Goal: Transaction & Acquisition: Purchase product/service

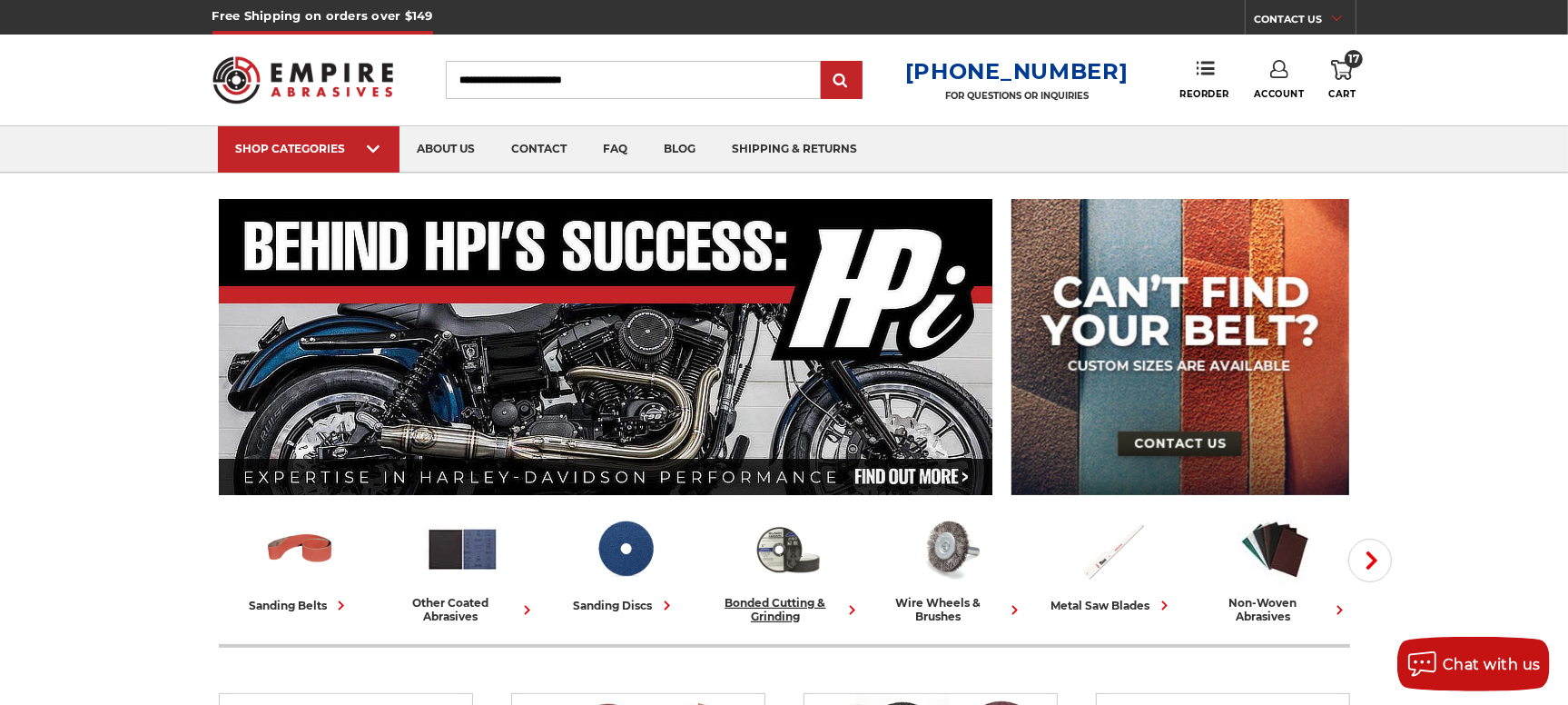
click at [764, 610] on div "bonded cutting & grinding" at bounding box center [787, 609] width 148 height 27
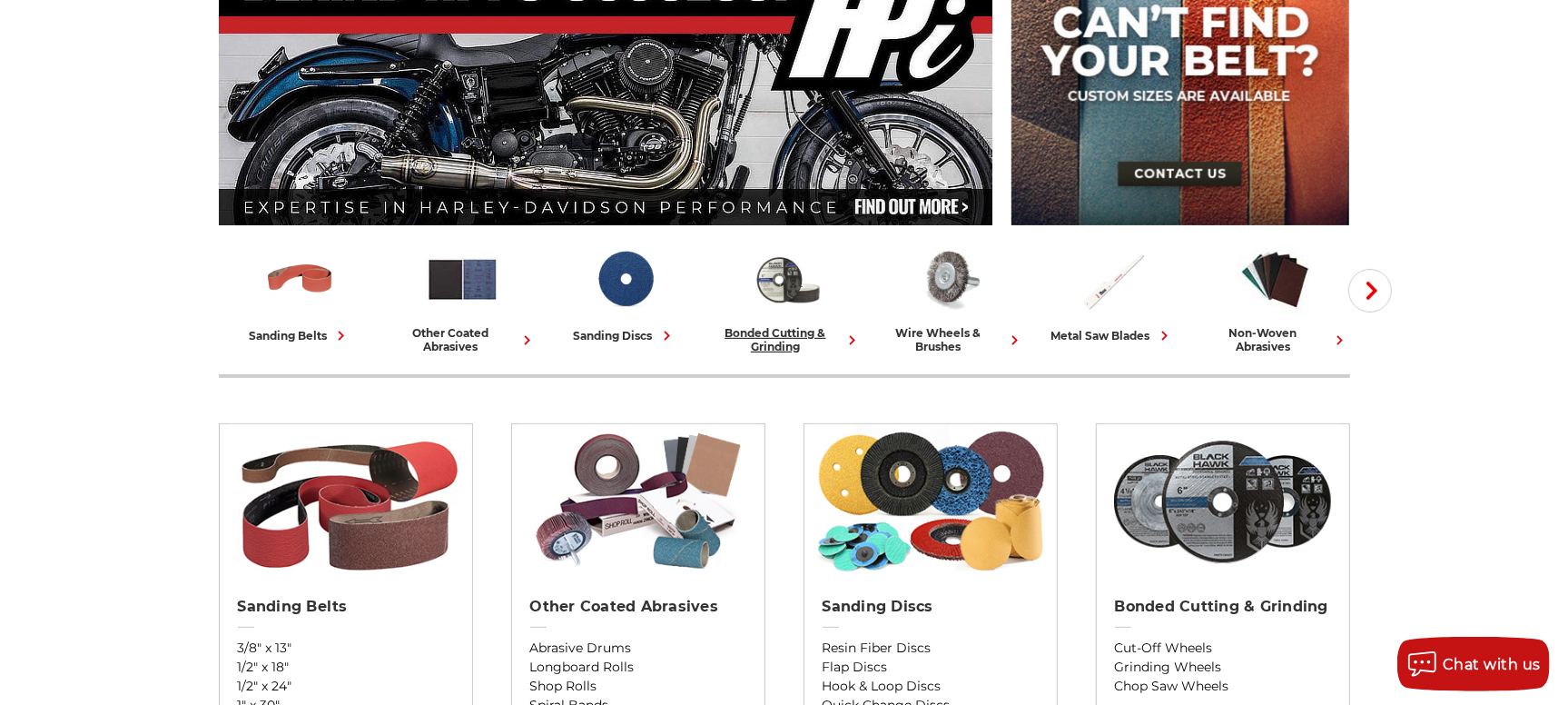
click at [777, 348] on div "bonded cutting & grinding" at bounding box center [787, 340] width 148 height 27
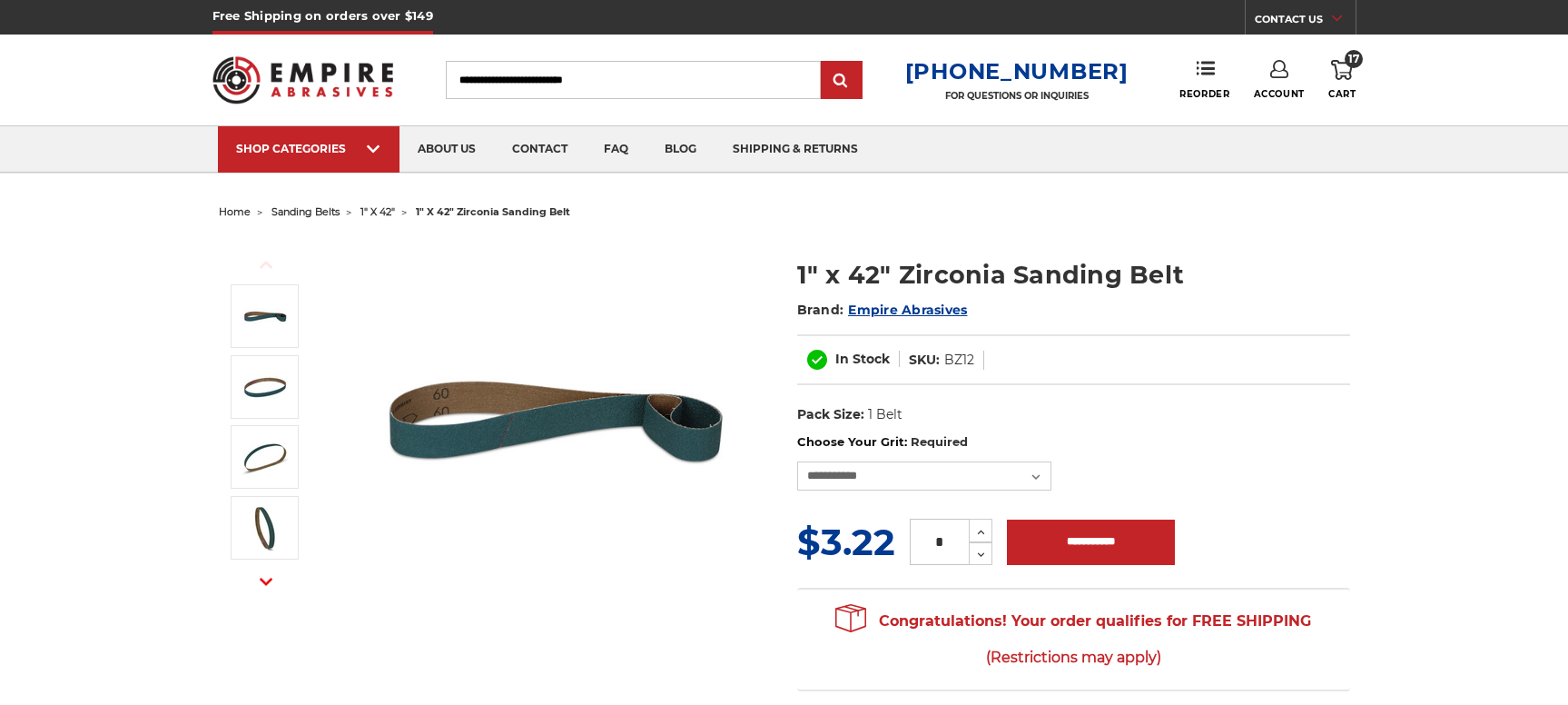
select select "****"
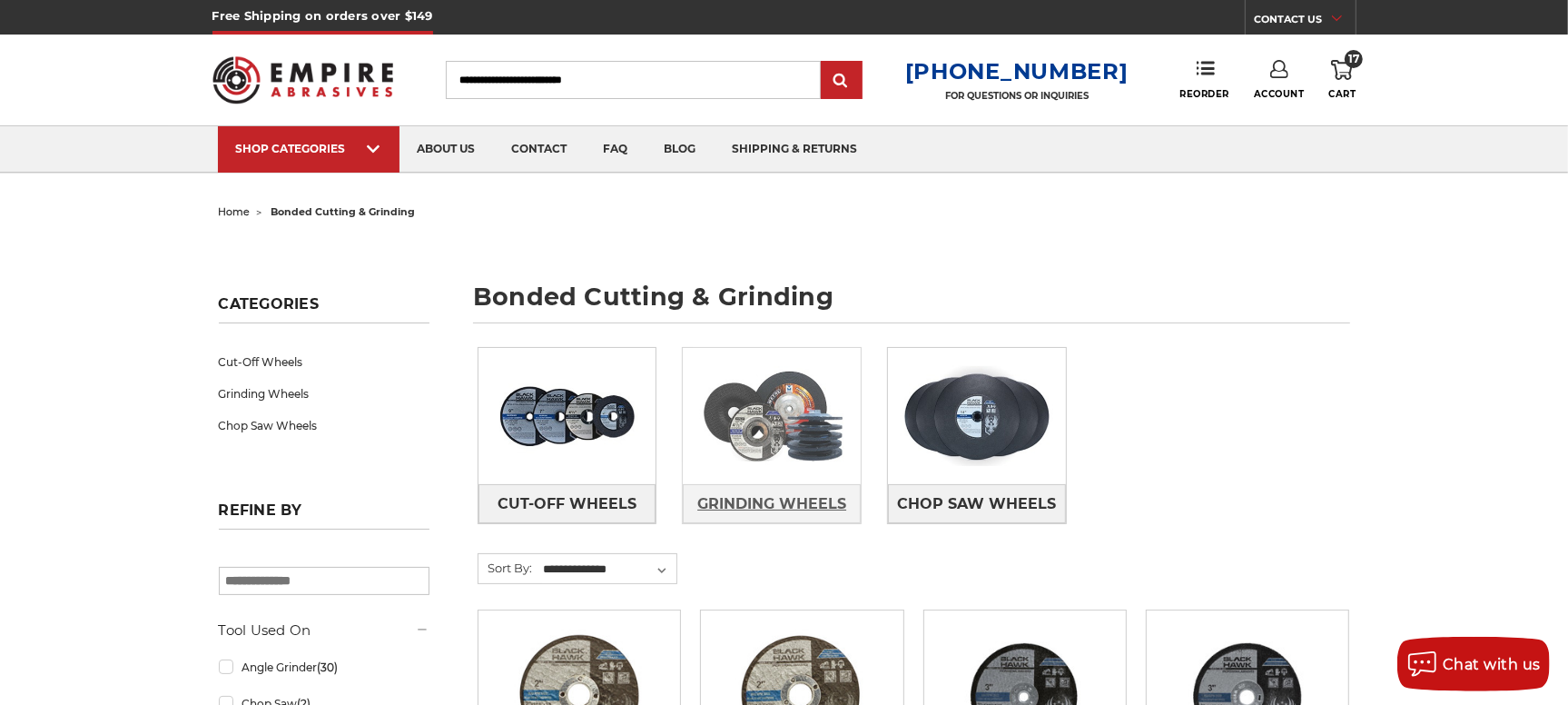
click at [744, 500] on span "Grinding Wheels" at bounding box center [772, 504] width 149 height 31
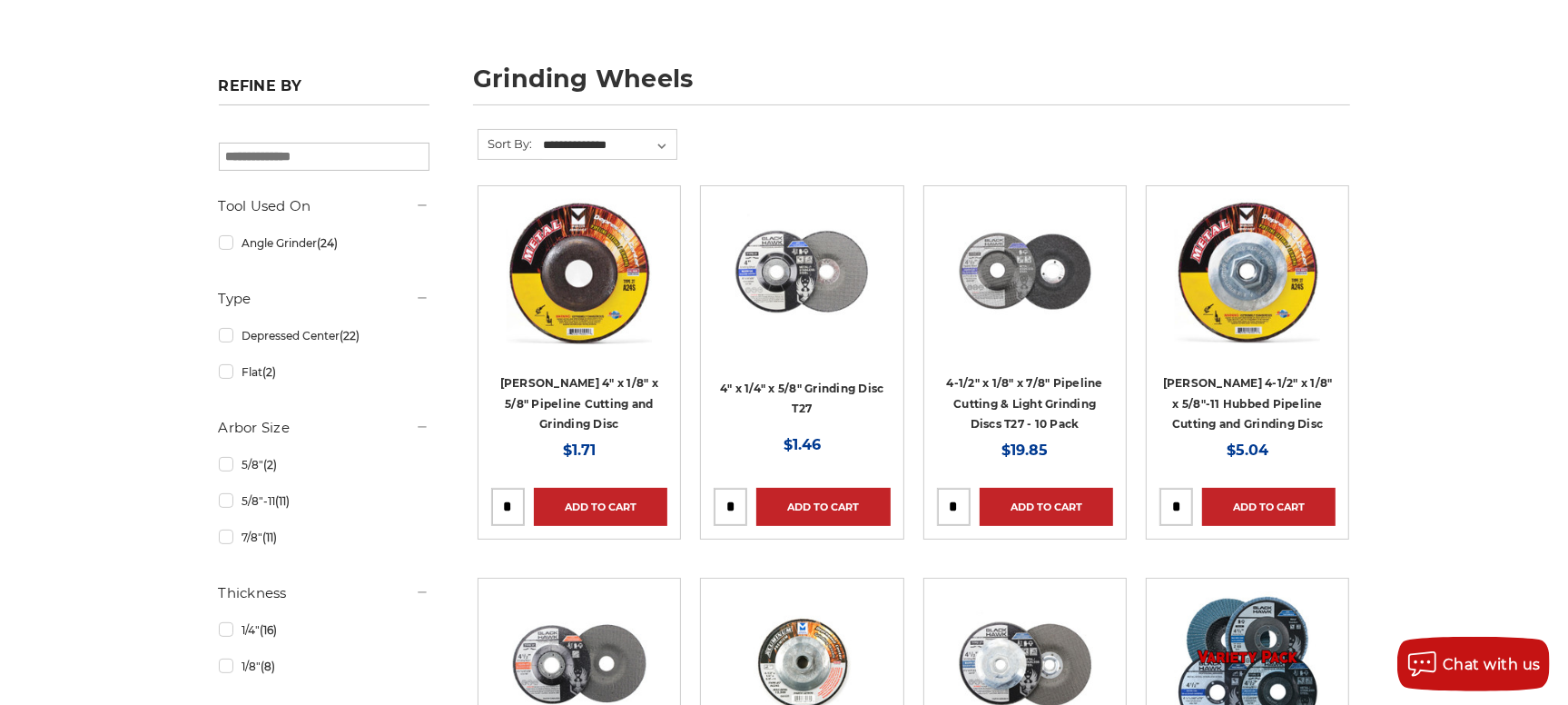
scroll to position [221, 0]
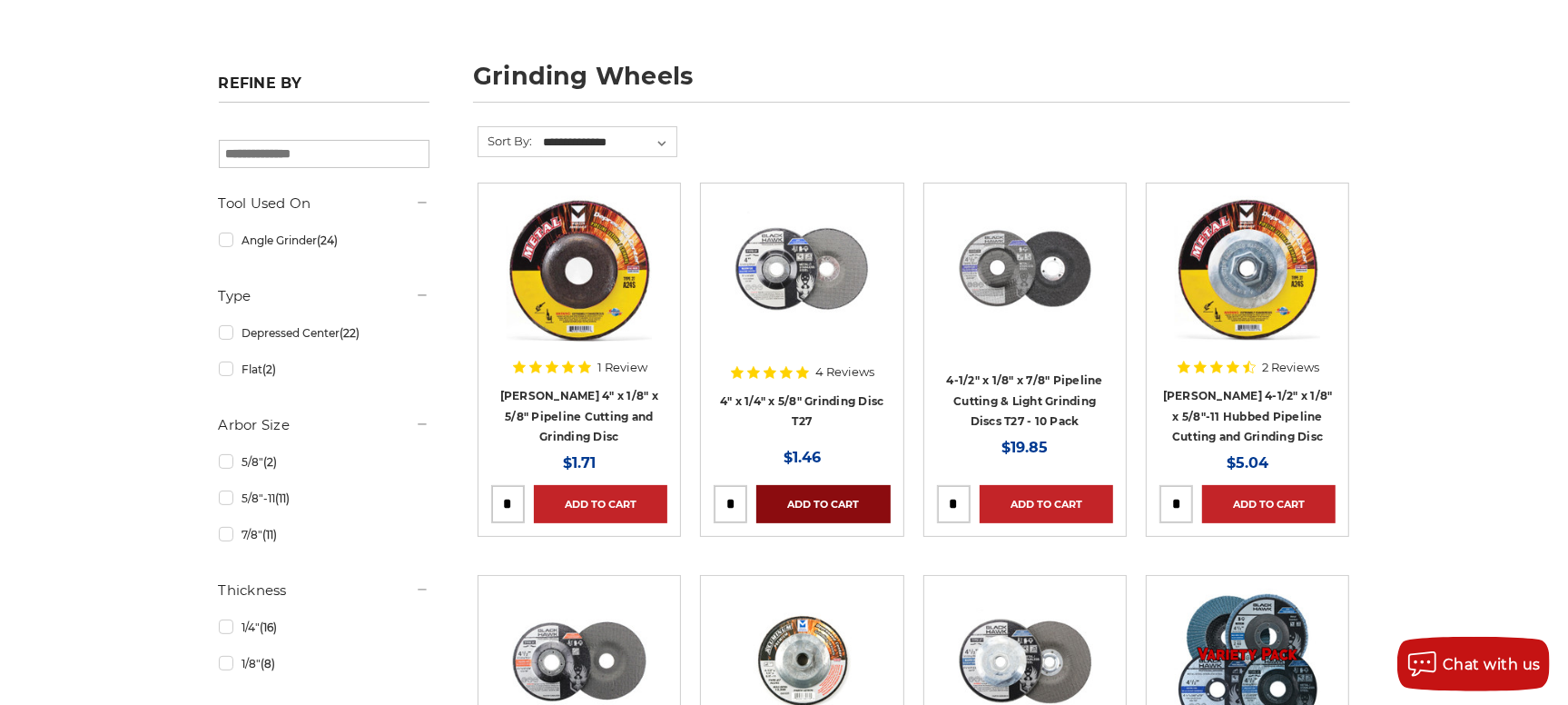
click at [812, 509] on link "Add to Cart" at bounding box center [824, 504] width 134 height 38
click at [828, 394] on link "4" x 1/4" x 5/8" Grinding Disc T27" at bounding box center [803, 411] width 165 height 34
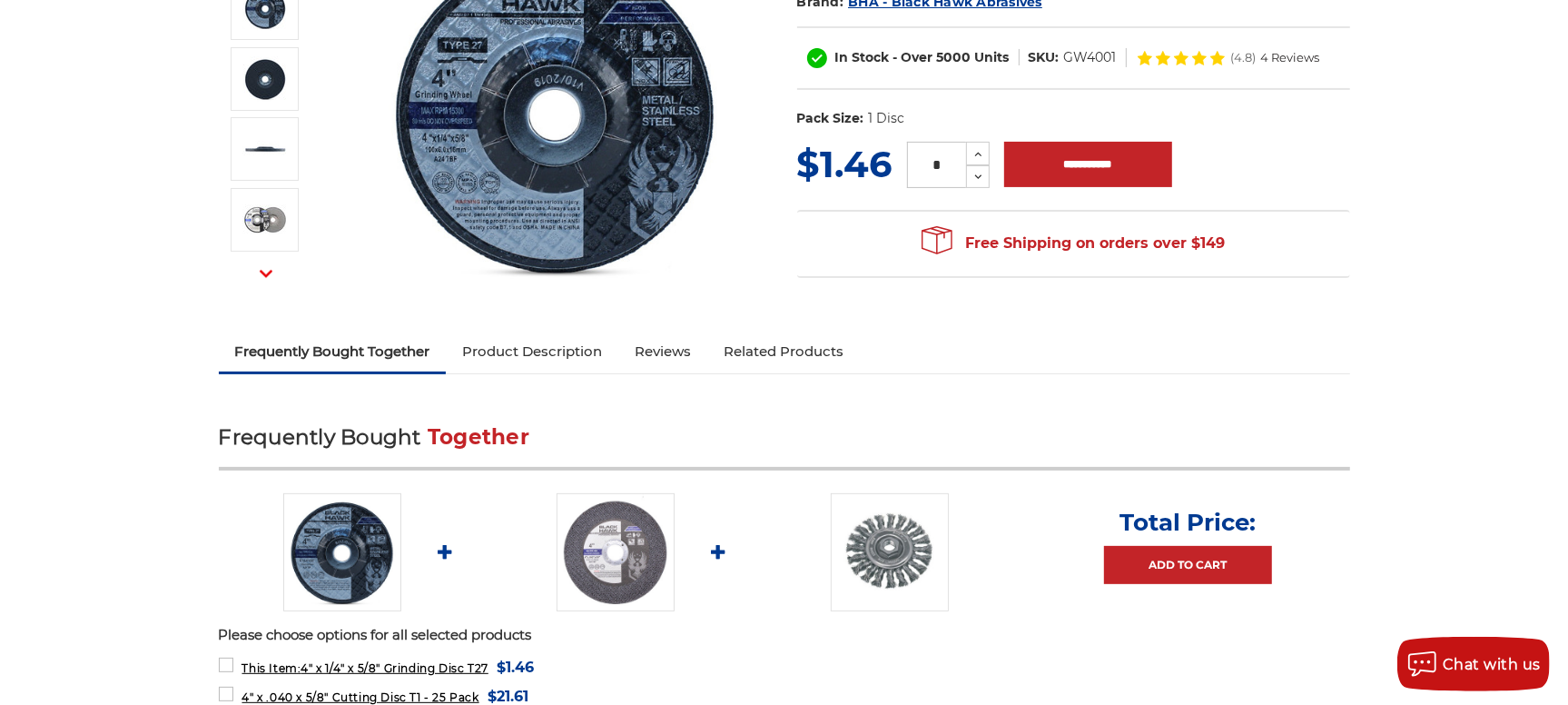
scroll to position [309, 0]
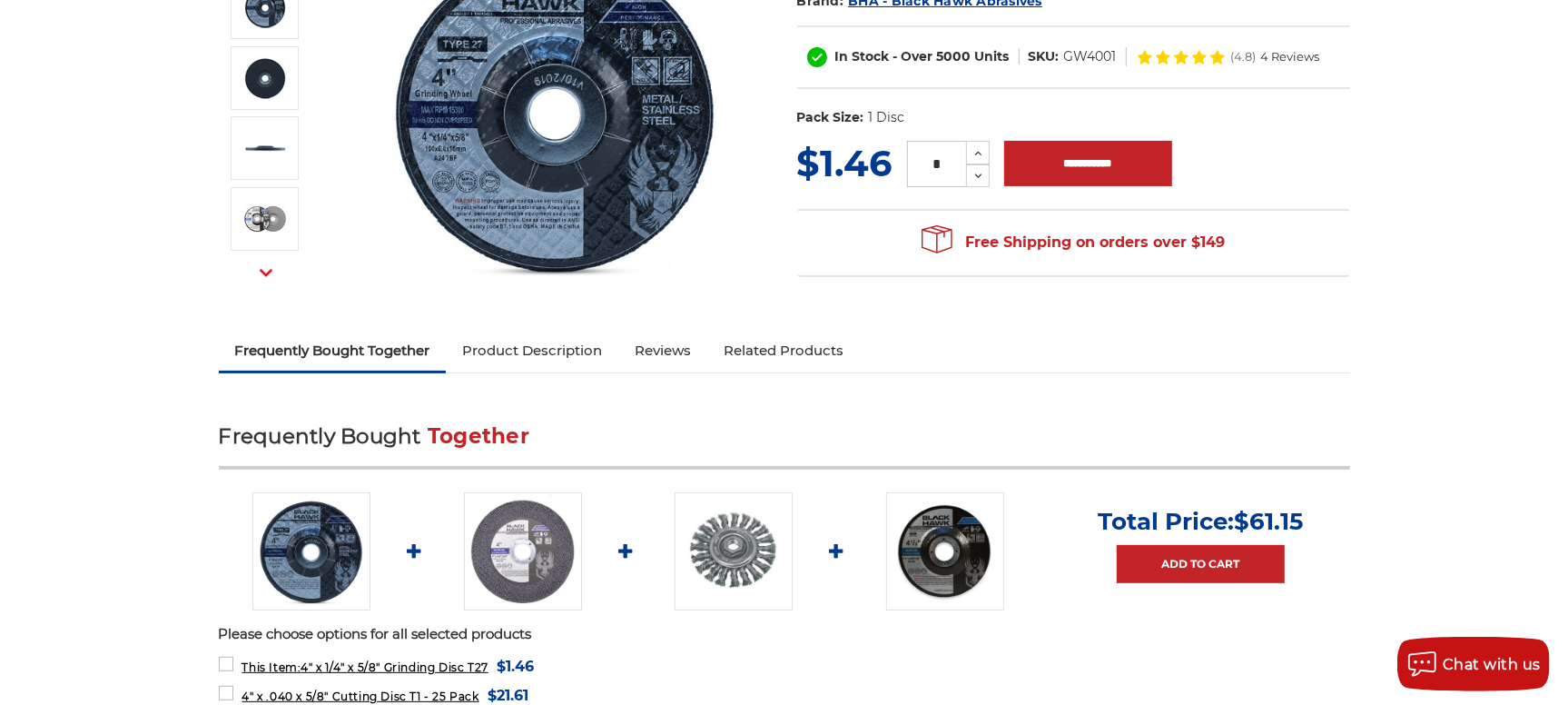
click at [825, 348] on link "Related Products" at bounding box center [783, 350] width 152 height 40
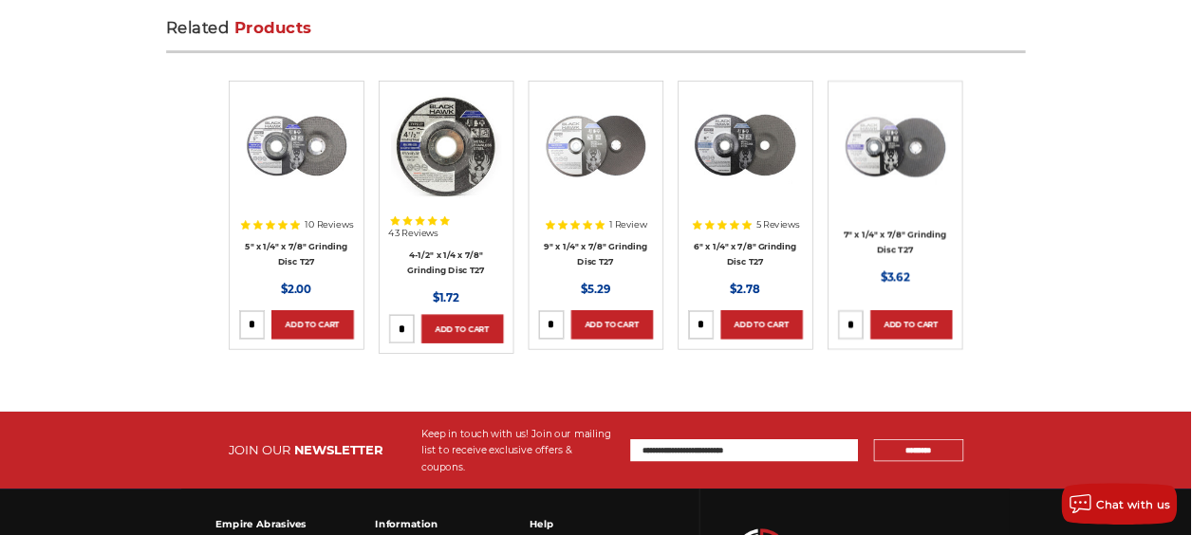
scroll to position [3813, 0]
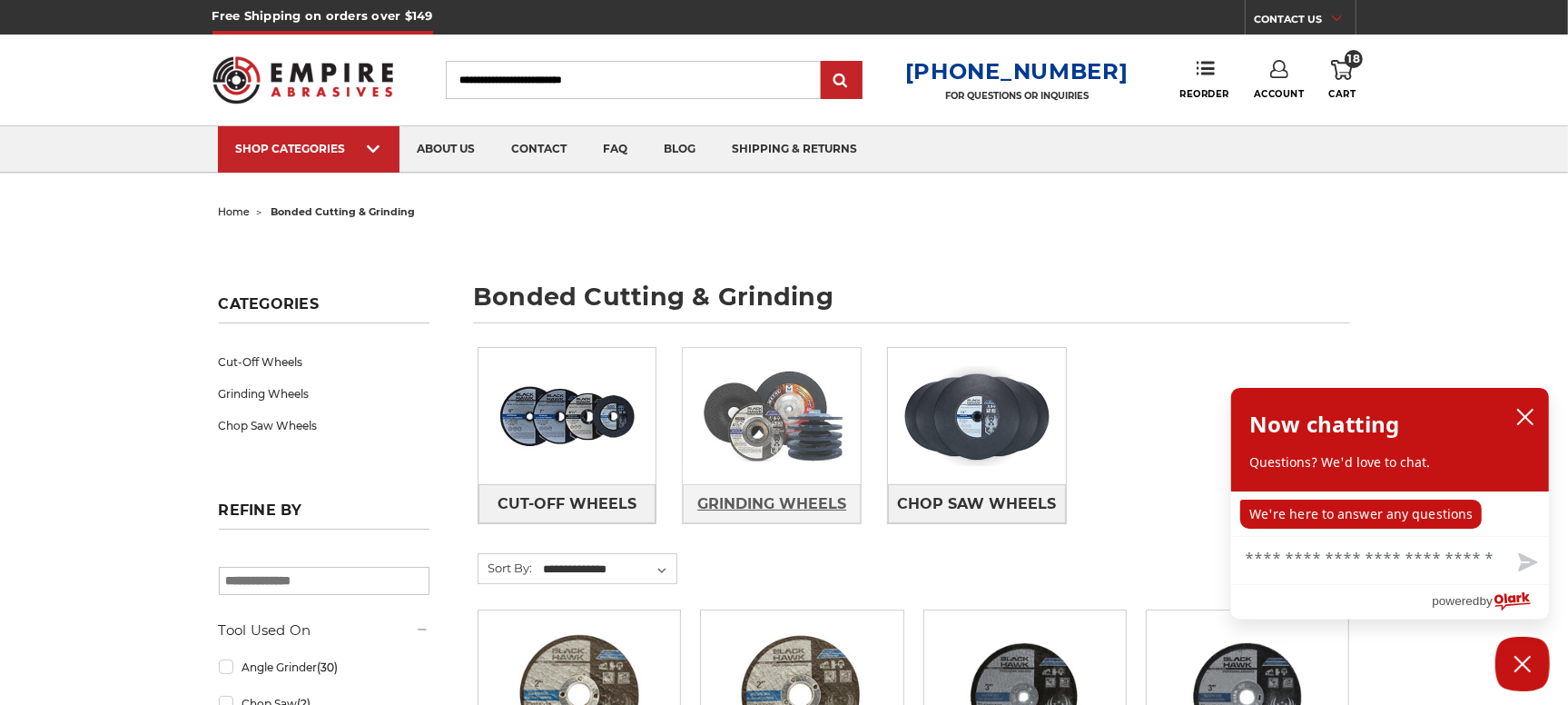
click at [754, 497] on span "Grinding Wheels" at bounding box center [772, 504] width 149 height 31
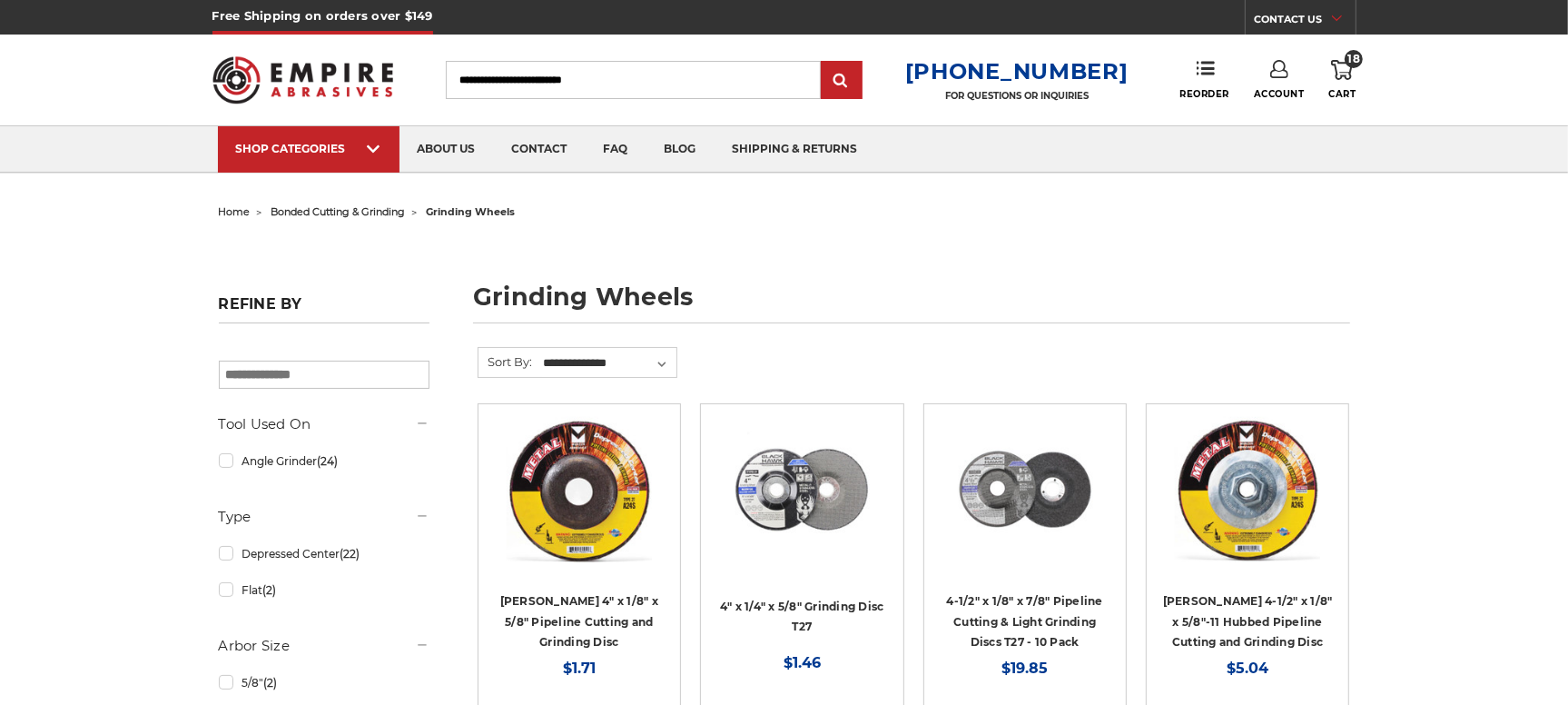
scroll to position [247, 0]
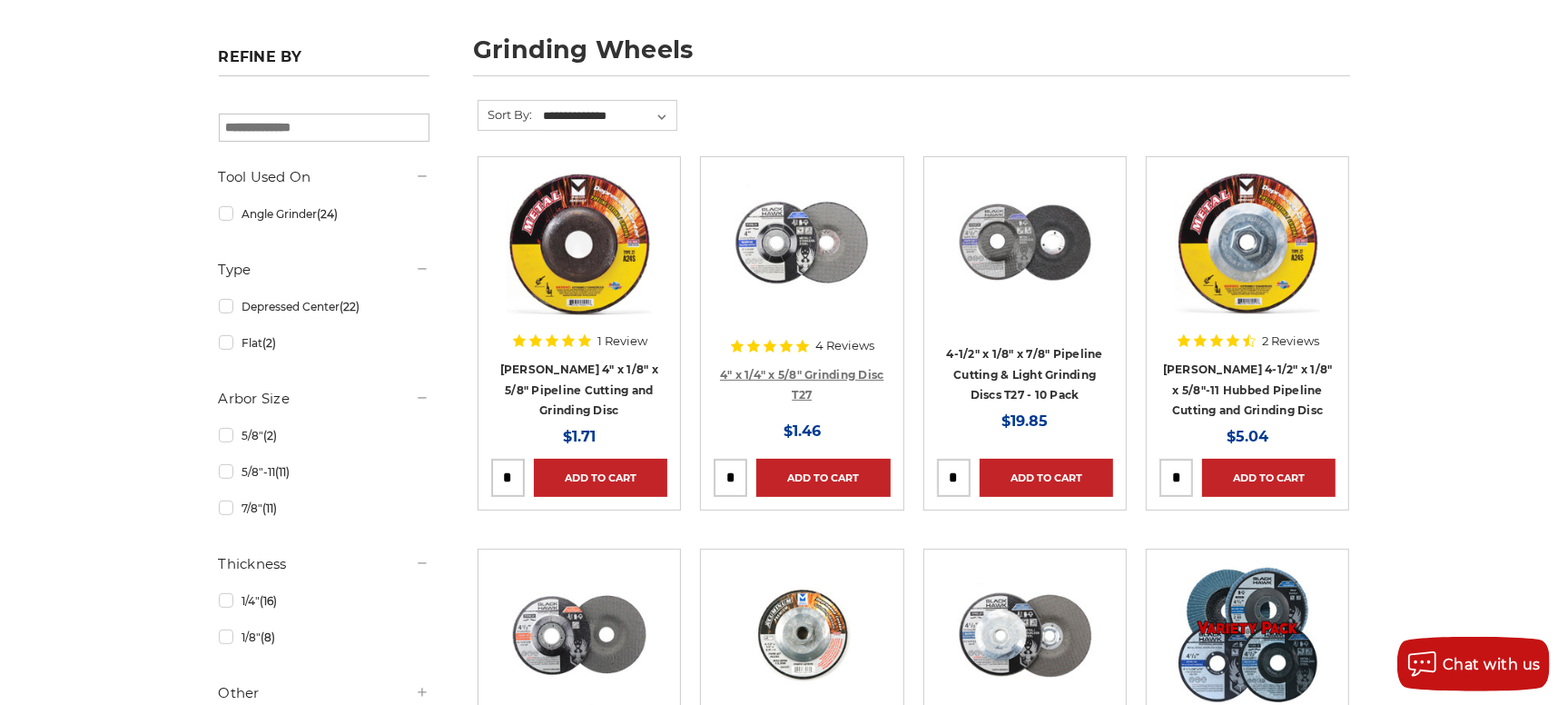
click at [825, 369] on link "4" x 1/4" x 5/8" Grinding Disc T27" at bounding box center [803, 385] width 165 height 34
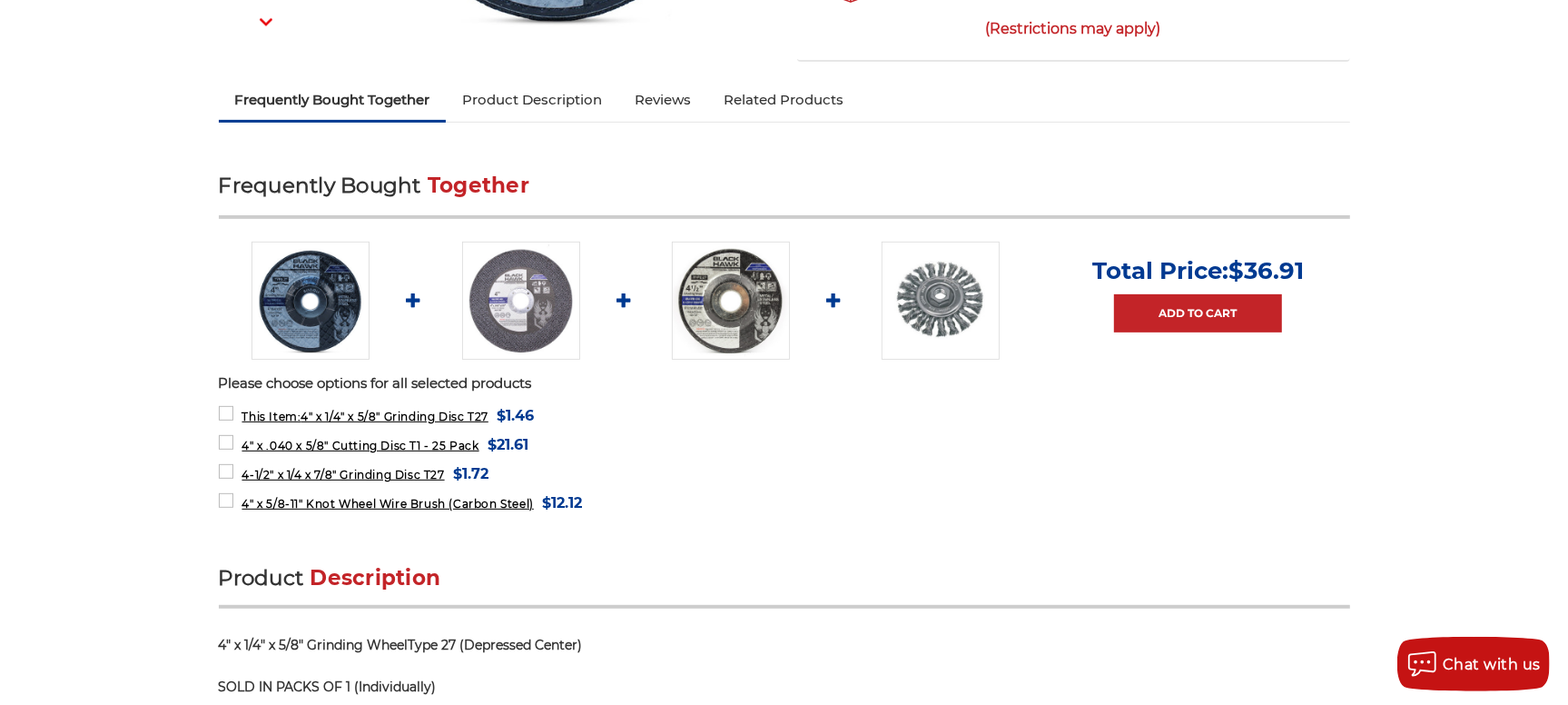
scroll to position [561, 0]
click at [306, 474] on span "4-1/2" x 1/4 x 7/8" Grinding Disc T27" at bounding box center [342, 474] width 203 height 13
click at [327, 467] on span "4-1/2" x 1/4 x 7/8" Grinding Disc T27" at bounding box center [342, 474] width 203 height 13
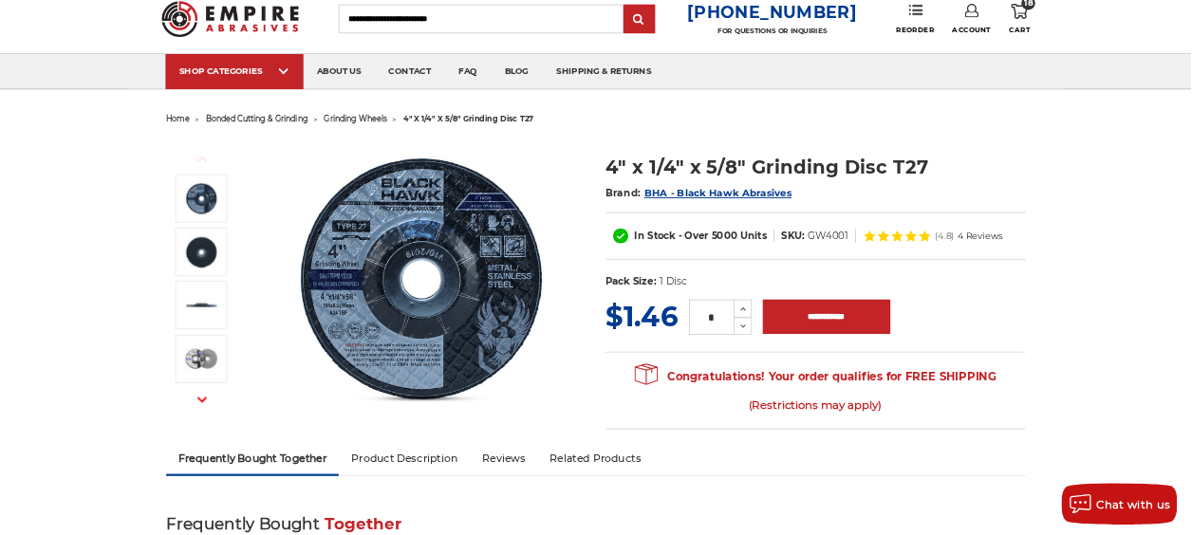
scroll to position [0, 0]
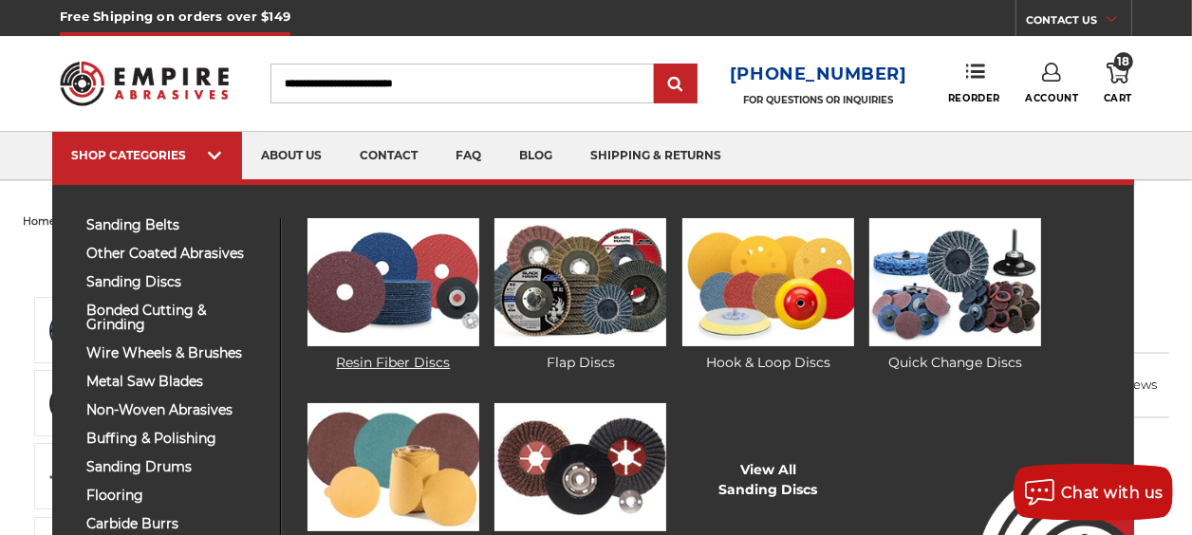
click at [420, 366] on link "Resin Fiber Discs" at bounding box center [394, 295] width 172 height 155
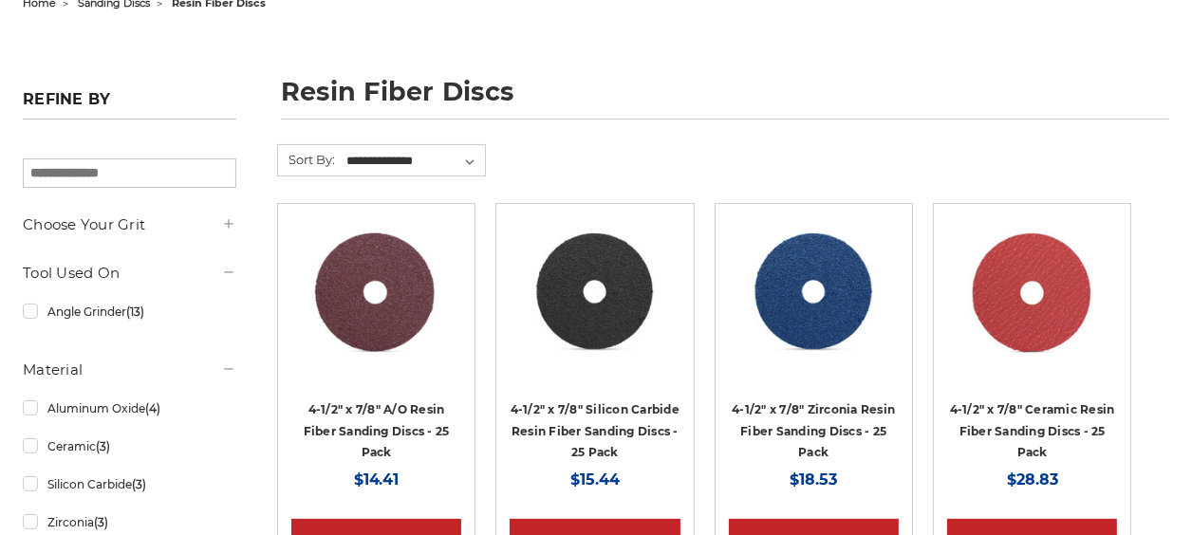
scroll to position [218, 0]
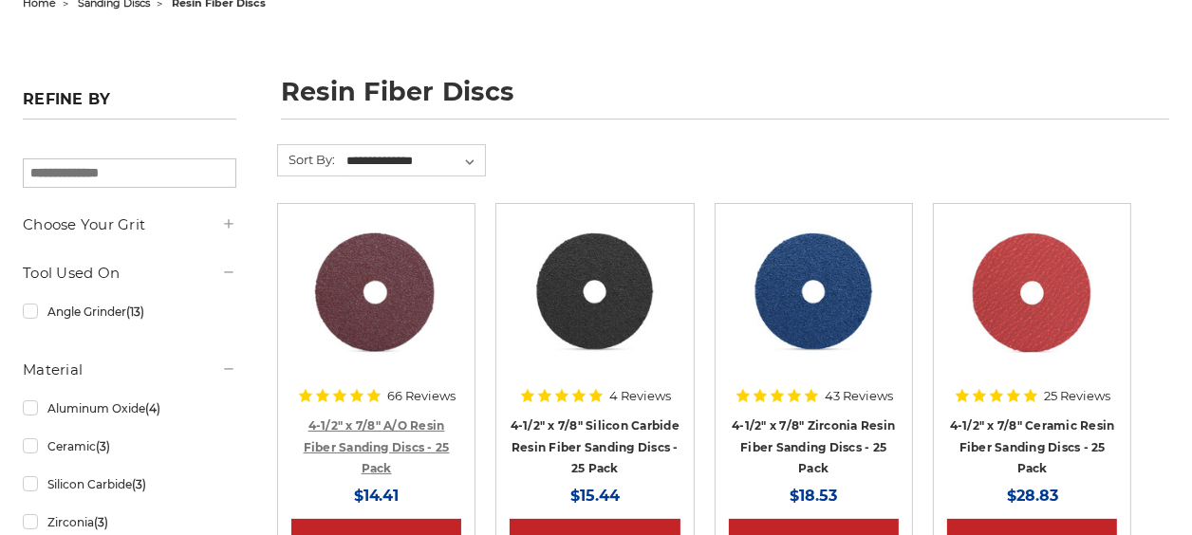
click at [417, 428] on h4 "4-1/2" x 7/8" A/O Resin Fiber Sanding Discs - 25 Pack" at bounding box center [376, 447] width 170 height 65
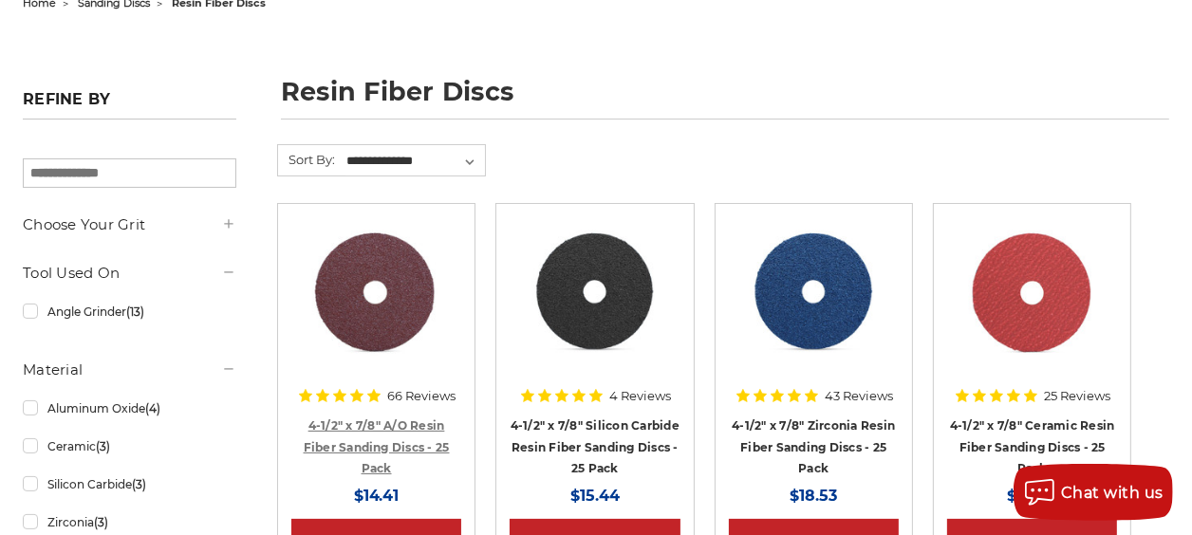
click at [414, 458] on link "4-1/2" x 7/8" A/O Resin Fiber Sanding Discs - 25 Pack" at bounding box center [377, 447] width 146 height 57
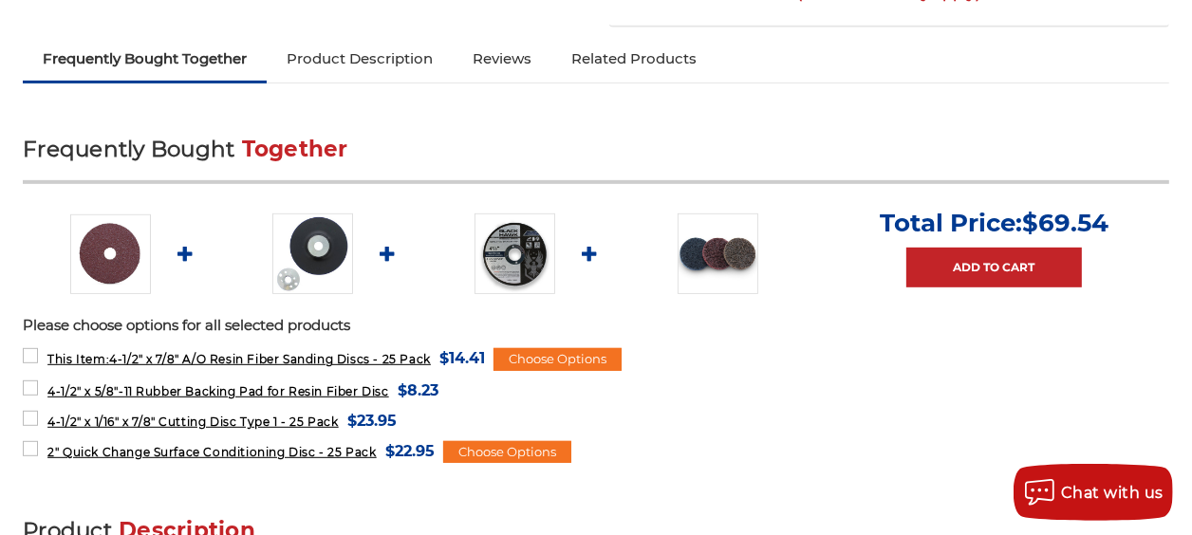
scroll to position [848, 0]
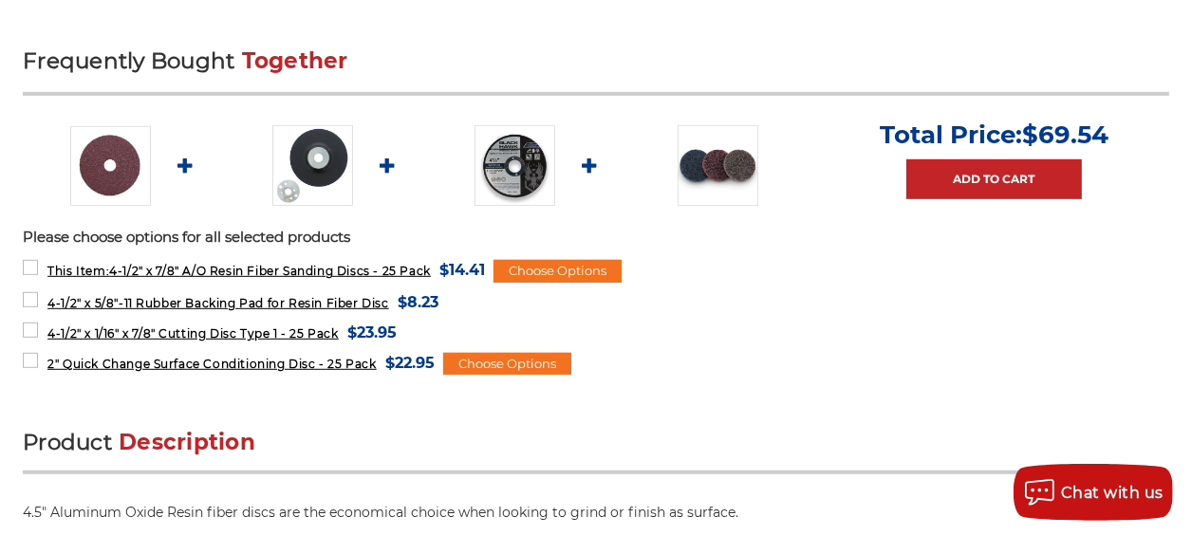
click at [826, 313] on form "4-1/2" x 5/8"-11 Rubber Backing Pad for Resin Fiber Disc MSRP: Was: Now: $8.23 …" at bounding box center [596, 301] width 1147 height 24
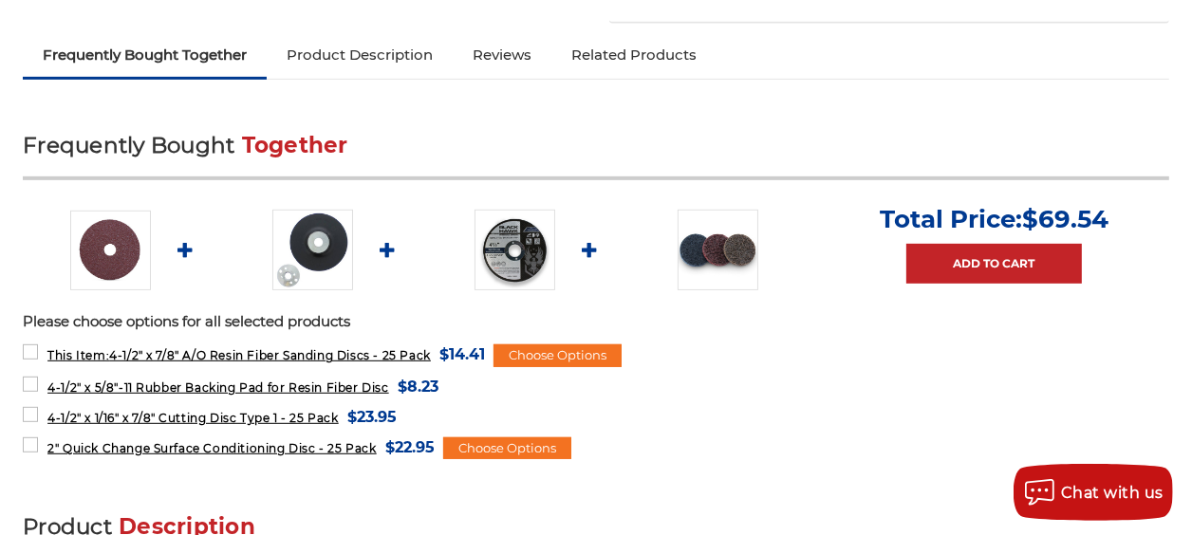
scroll to position [666, 0]
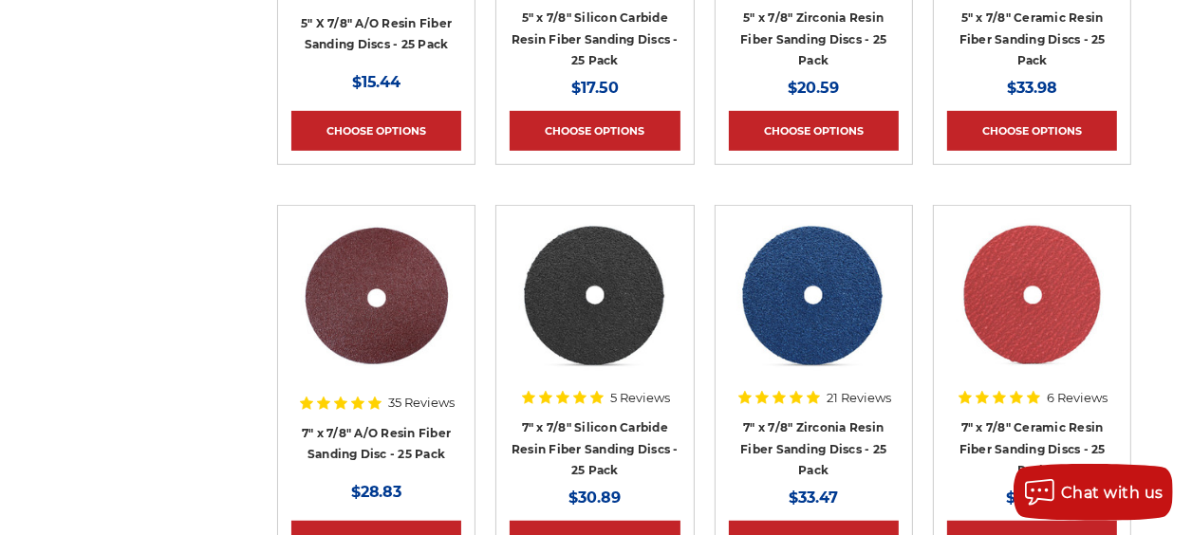
scroll to position [1020, 0]
